Goal: Information Seeking & Learning: Understand process/instructions

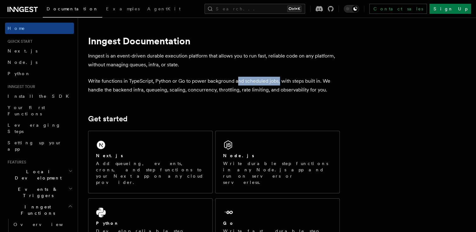
drag, startPoint x: 243, startPoint y: 82, endPoint x: 280, endPoint y: 80, distance: 36.9
click at [280, 80] on p "Write functions in TypeScript, Python or Go to power background and scheduled j…" at bounding box center [214, 86] width 252 height 18
drag, startPoint x: 280, startPoint y: 80, endPoint x: 290, endPoint y: 98, distance: 20.5
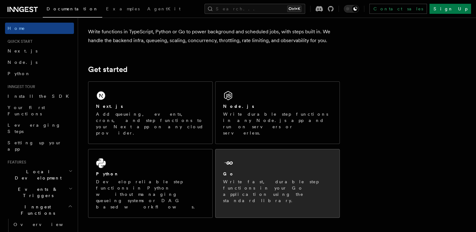
scroll to position [84, 0]
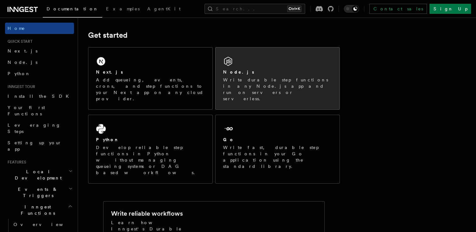
click at [255, 70] on div "Node.js" at bounding box center [277, 72] width 109 height 7
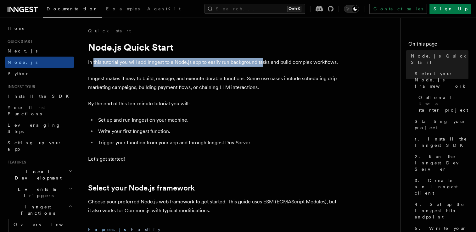
drag, startPoint x: 105, startPoint y: 65, endPoint x: 263, endPoint y: 64, distance: 158.3
click at [263, 64] on p "In this tutorial you will add Inngest to a Node.js app to easily run background…" at bounding box center [214, 62] width 252 height 9
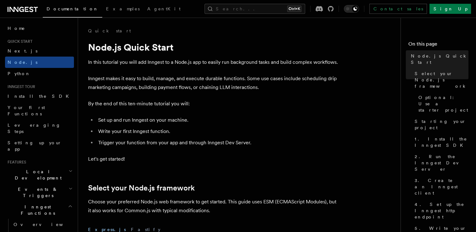
drag, startPoint x: 263, startPoint y: 64, endPoint x: 322, endPoint y: 118, distance: 79.7
click at [322, 118] on li "Set up and run Inngest on your machine." at bounding box center [218, 120] width 244 height 9
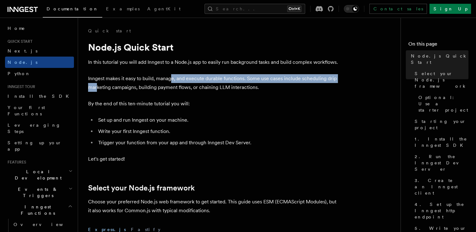
drag, startPoint x: 97, startPoint y: 83, endPoint x: 171, endPoint y: 82, distance: 74.3
click at [171, 82] on p "Inngest makes it easy to build, manage, and execute durable functions. Some use…" at bounding box center [214, 83] width 252 height 18
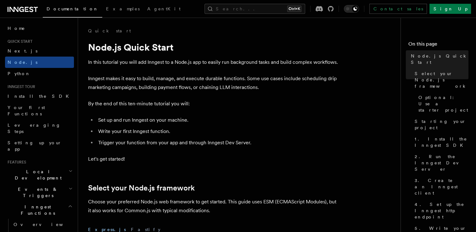
drag, startPoint x: 171, startPoint y: 82, endPoint x: 259, endPoint y: 122, distance: 96.9
click at [259, 122] on li "Set up and run Inngest on your machine." at bounding box center [218, 120] width 244 height 9
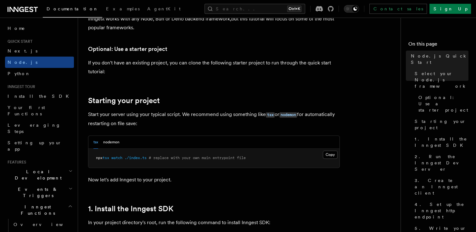
scroll to position [252, 0]
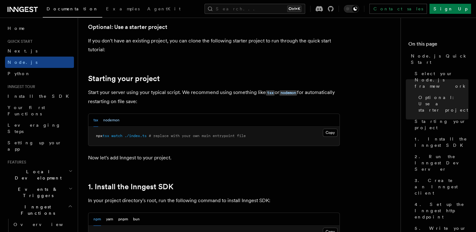
click at [112, 117] on button "nodemon" at bounding box center [111, 120] width 16 height 13
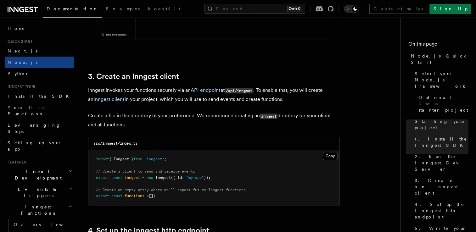
scroll to position [839, 0]
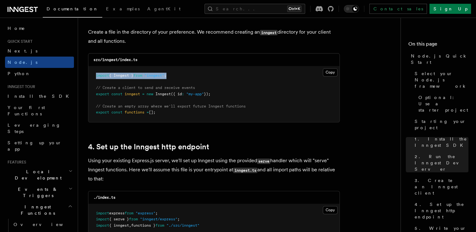
drag, startPoint x: 92, startPoint y: 76, endPoint x: 175, endPoint y: 72, distance: 83.8
drag, startPoint x: 175, startPoint y: 72, endPoint x: 205, endPoint y: 121, distance: 56.5
click at [205, 120] on pre "import { Inngest } from "inngest" ; // Create a client to send and receive even…" at bounding box center [213, 94] width 251 height 56
drag, startPoint x: 83, startPoint y: 95, endPoint x: 229, endPoint y: 93, distance: 145.1
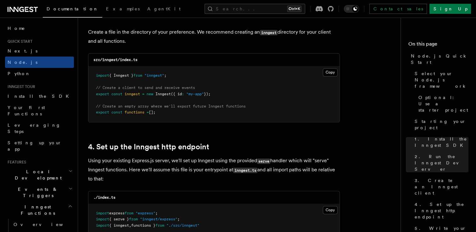
drag, startPoint x: 229, startPoint y: 93, endPoint x: 240, endPoint y: 121, distance: 30.4
click at [240, 121] on pre "import { Inngest } from "inngest" ; // Create a client to send and receive even…" at bounding box center [213, 94] width 251 height 56
drag, startPoint x: 90, startPoint y: 112, endPoint x: 186, endPoint y: 116, distance: 96.4
click at [186, 116] on pre "import { Inngest } from "inngest" ; // Create a client to send and receive even…" at bounding box center [213, 94] width 251 height 56
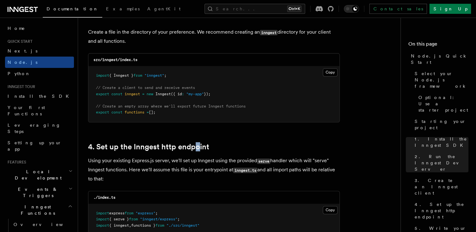
drag, startPoint x: 186, startPoint y: 116, endPoint x: 197, endPoint y: 133, distance: 20.0
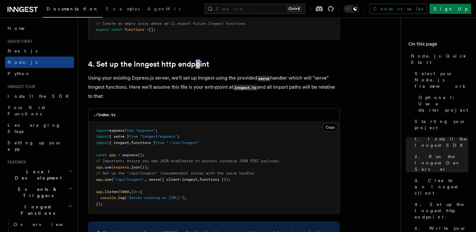
scroll to position [923, 0]
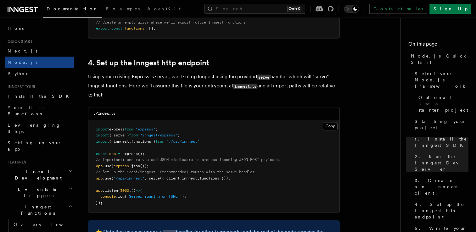
click at [217, 88] on p "Using your existing Express.js server, we'll set up Inngest using the provided …" at bounding box center [214, 85] width 252 height 27
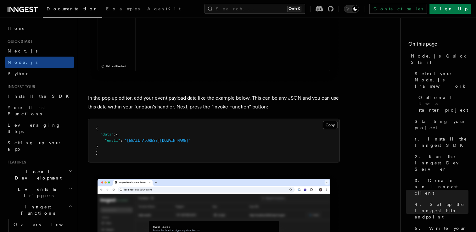
scroll to position [1931, 0]
